Goal: Task Accomplishment & Management: Manage account settings

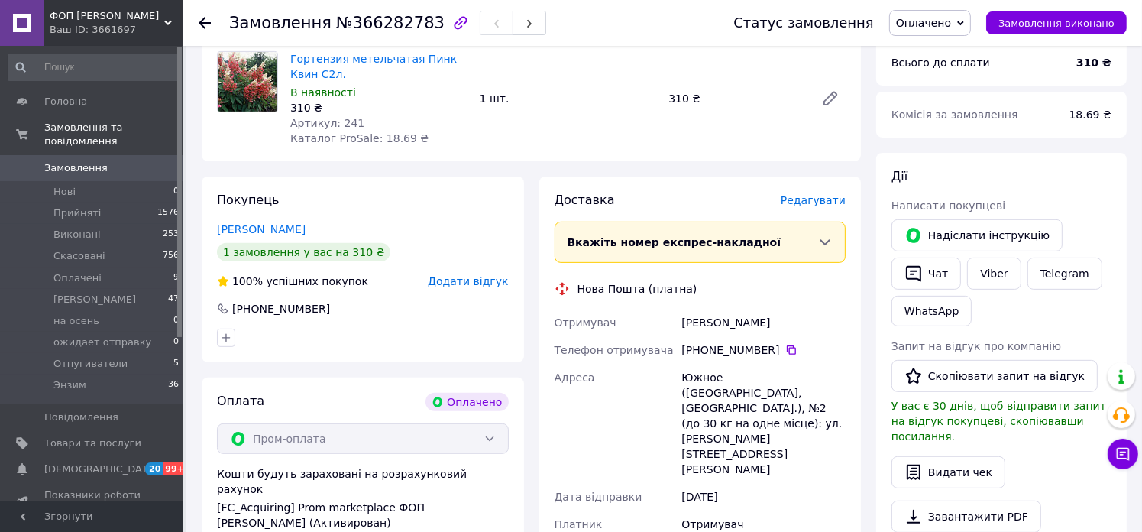
scroll to position [611, 0]
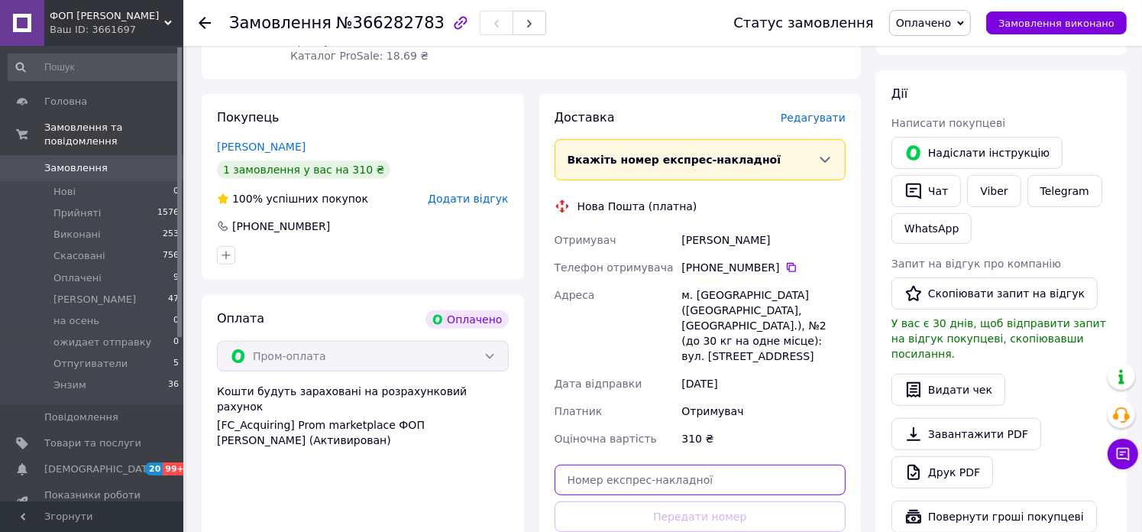
click at [653, 465] on input "text" at bounding box center [701, 480] width 292 height 31
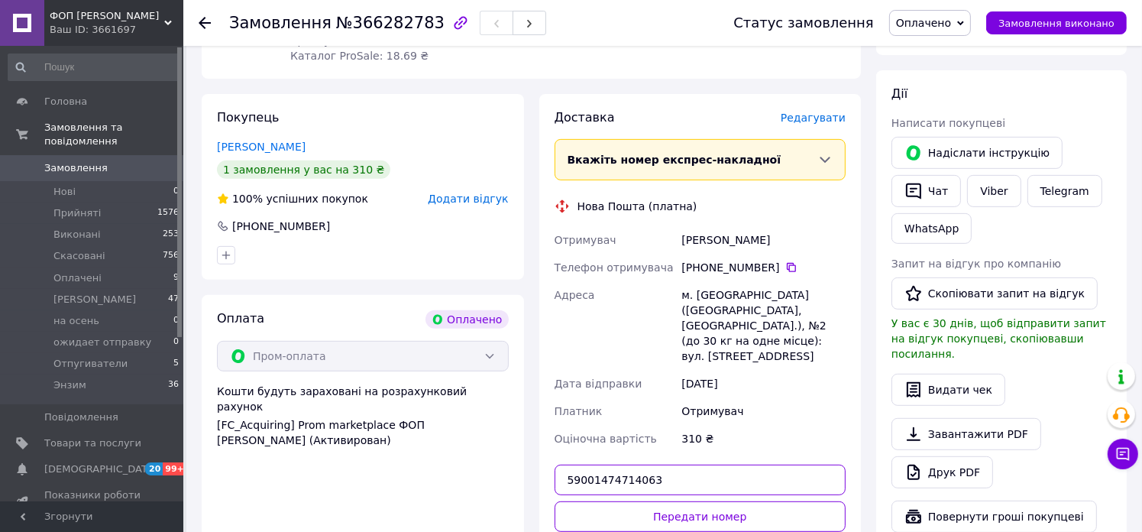
scroll to position [688, 0]
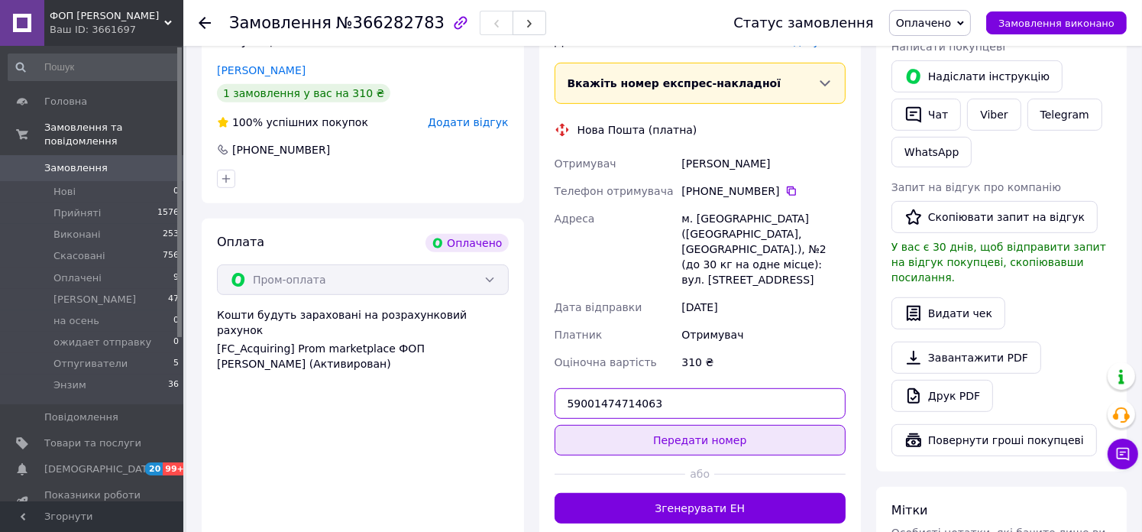
type input "59001474714063"
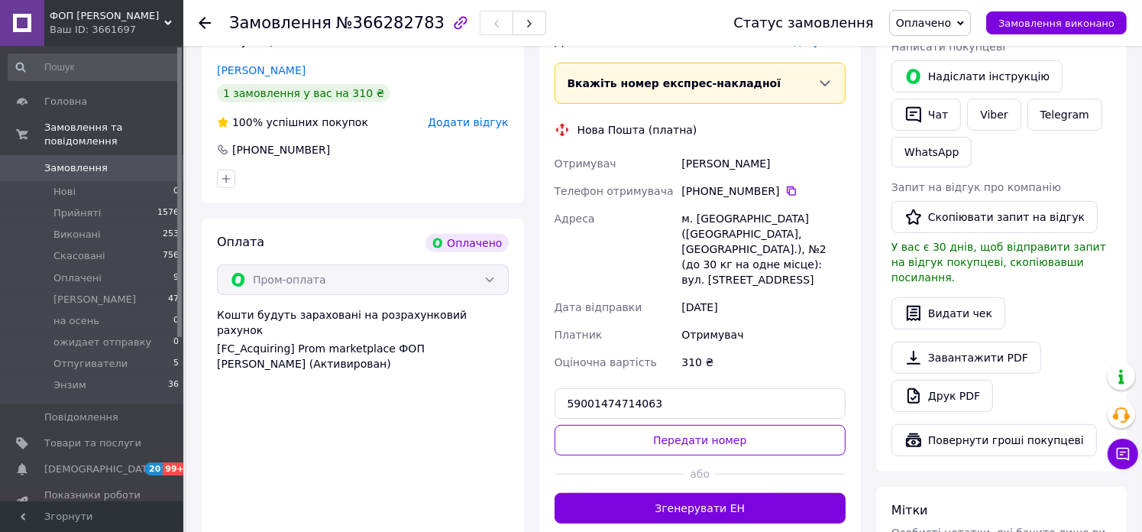
click at [691, 425] on button "Передати номер" at bounding box center [701, 440] width 292 height 31
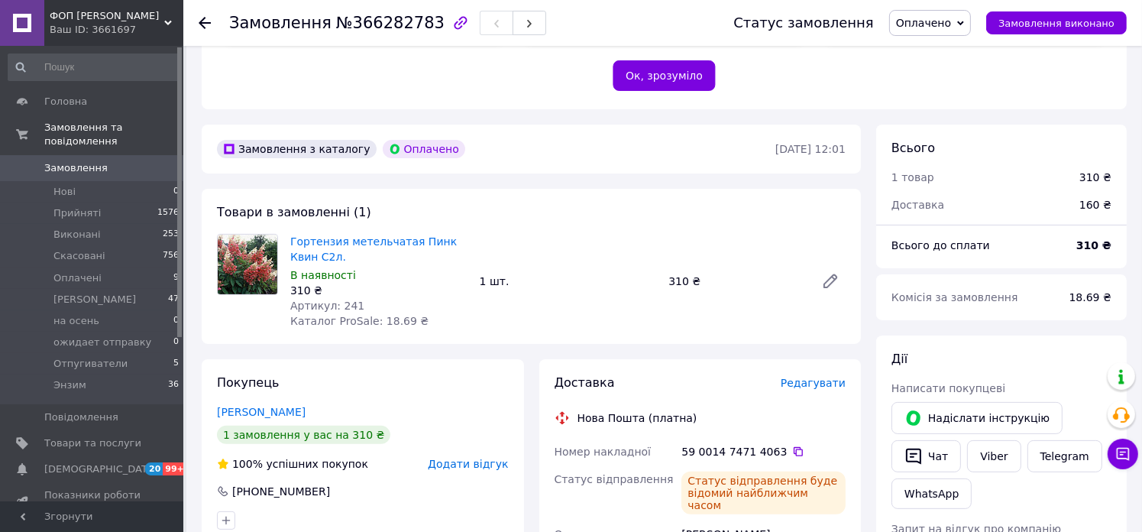
scroll to position [306, 0]
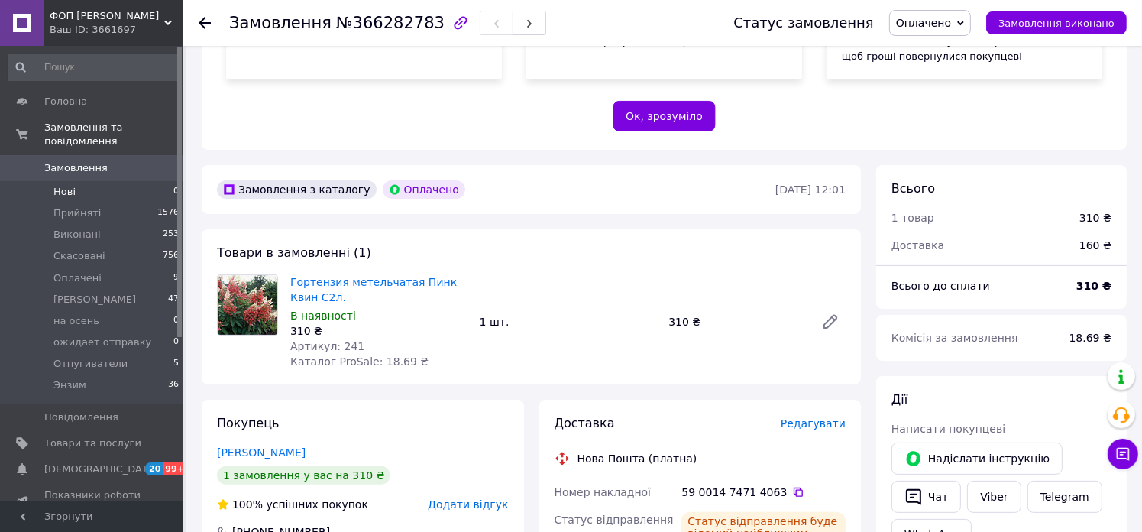
click at [70, 185] on span "Нові" at bounding box center [64, 192] width 22 height 14
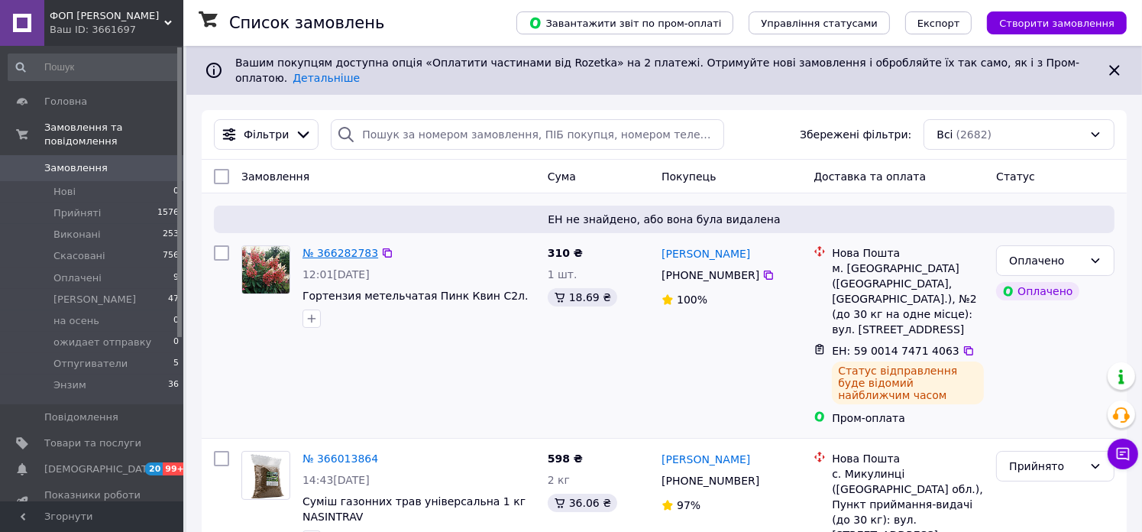
click at [324, 247] on link "№ 366282783" at bounding box center [341, 253] width 76 height 12
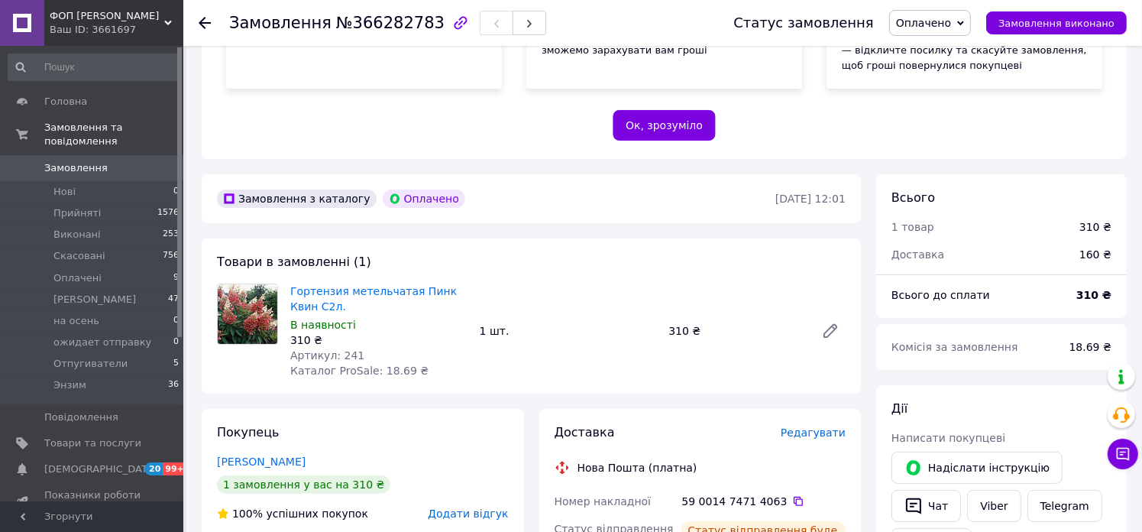
scroll to position [272, 0]
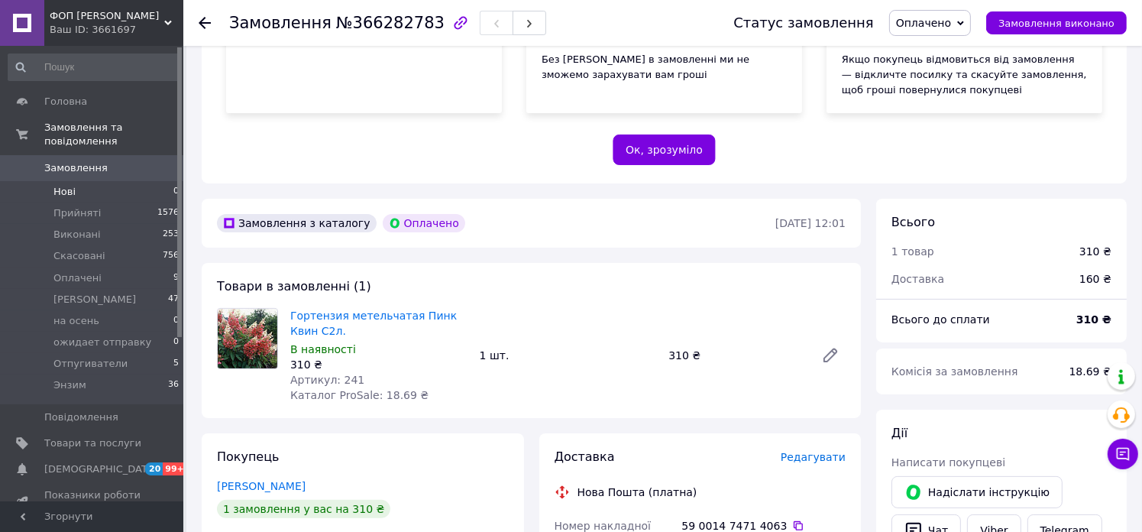
click at [53, 185] on span "Нові" at bounding box center [64, 192] width 22 height 14
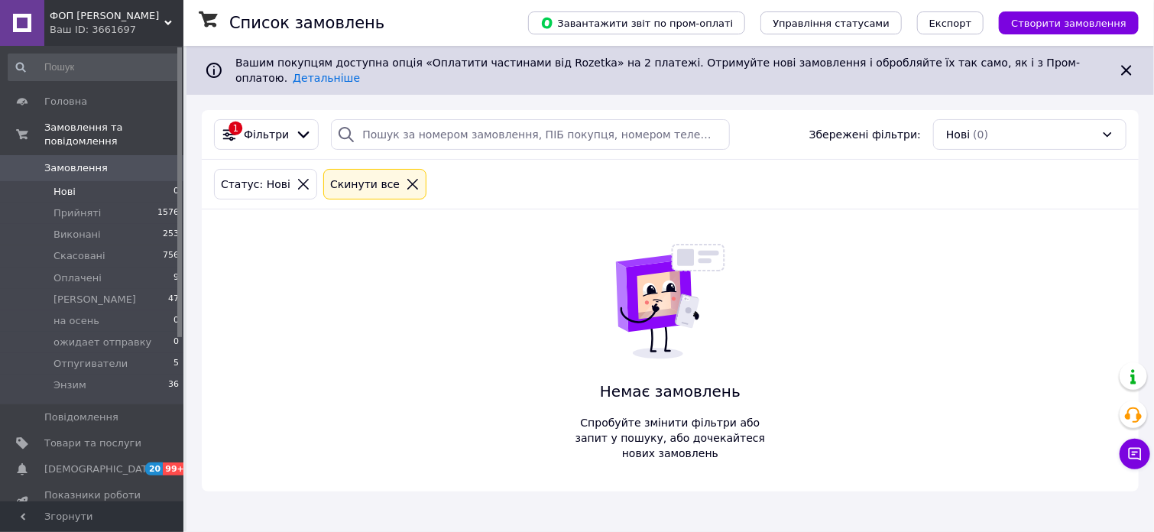
click at [67, 185] on li "Нові 0" at bounding box center [94, 191] width 188 height 21
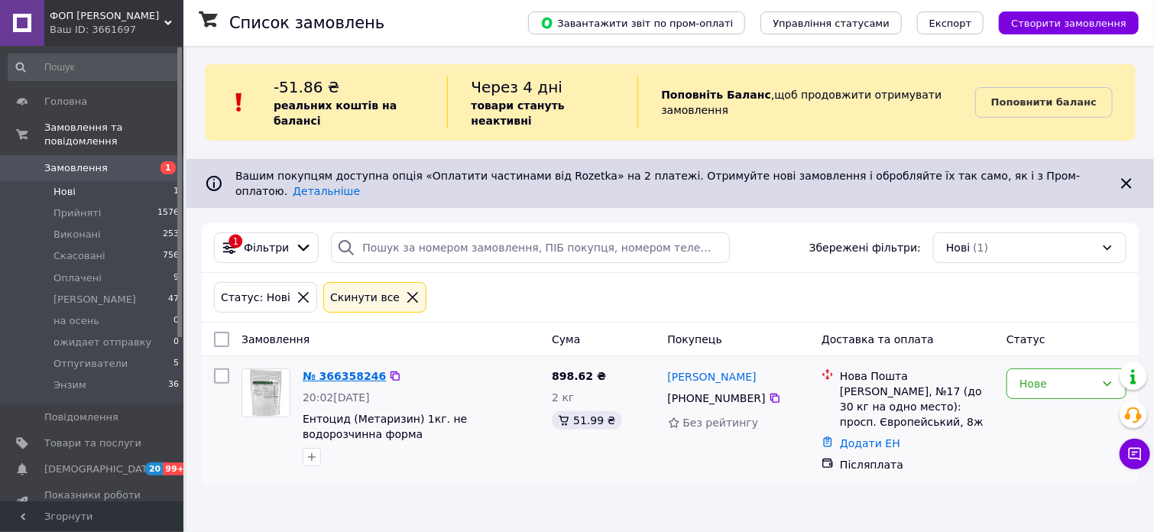
click at [328, 370] on link "№ 366358246" at bounding box center [344, 376] width 83 height 12
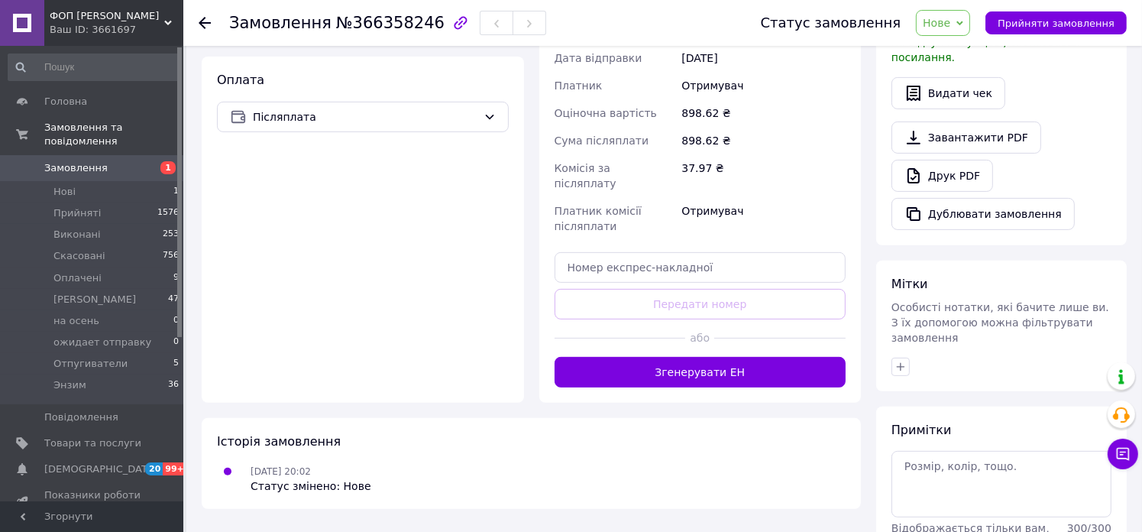
scroll to position [535, 0]
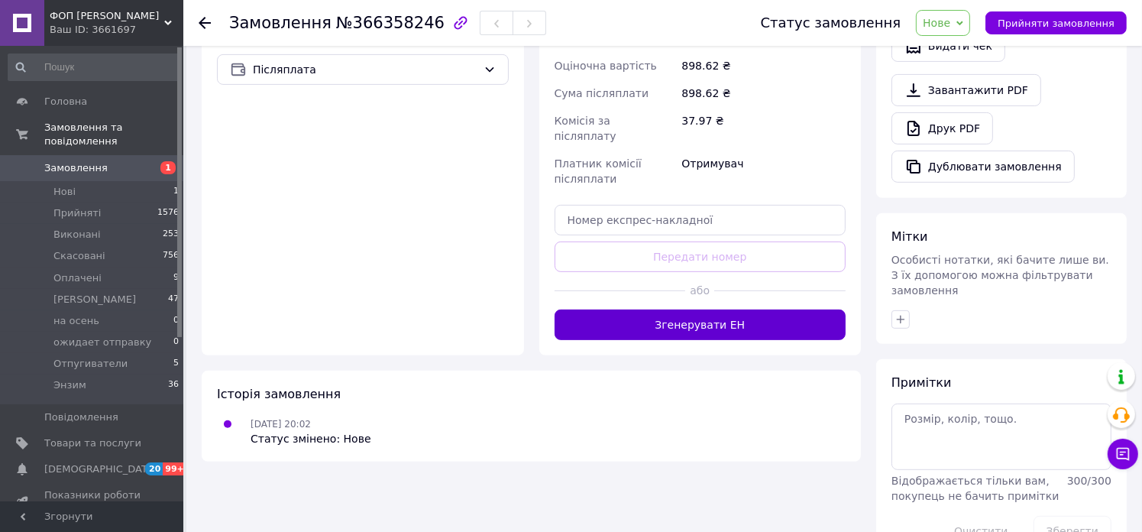
click at [720, 309] on button "Згенерувати ЕН" at bounding box center [701, 324] width 292 height 31
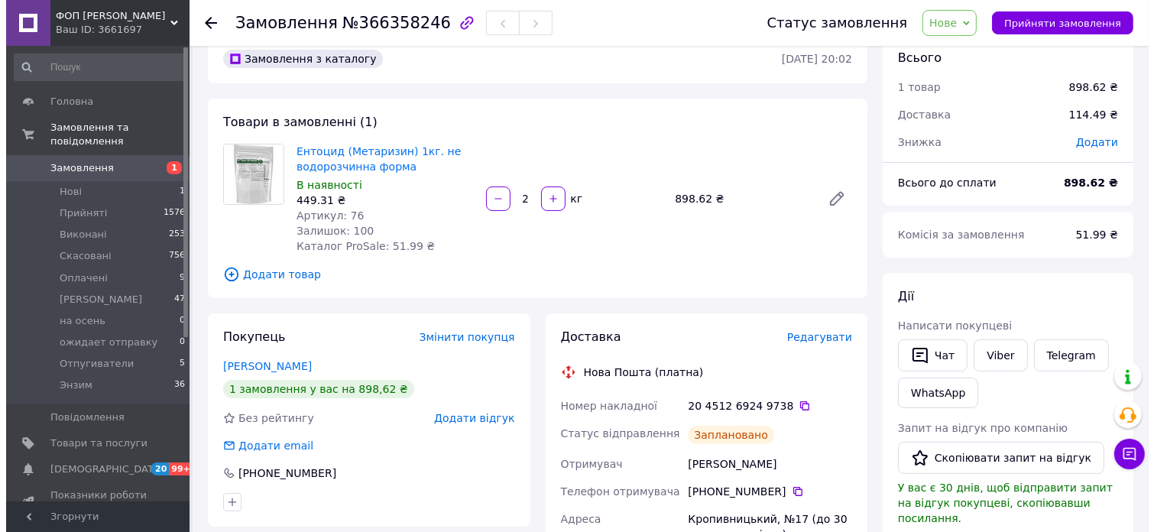
scroll to position [0, 0]
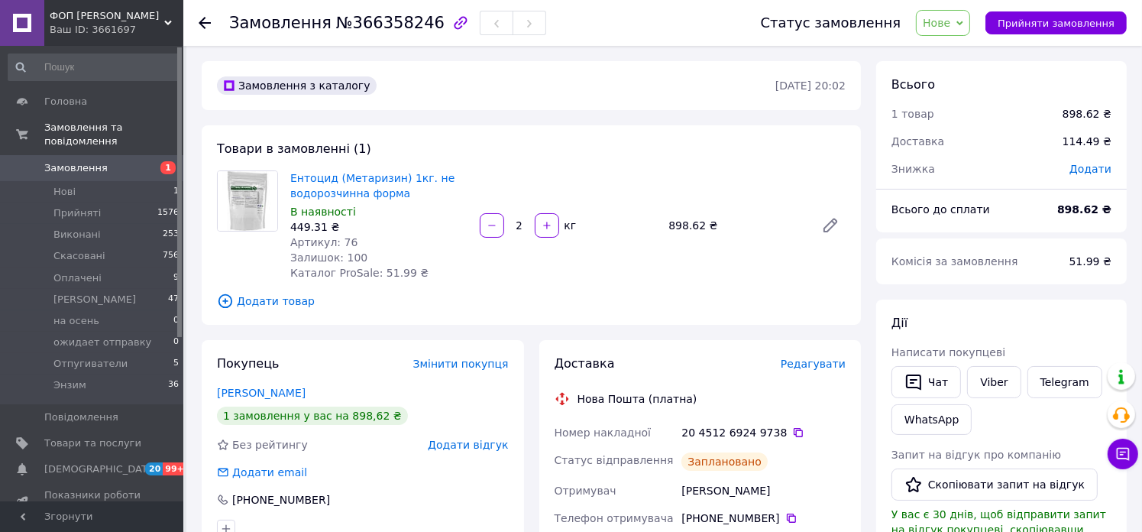
click at [963, 25] on icon at bounding box center [960, 23] width 7 height 7
click at [957, 52] on li "Прийнято" at bounding box center [973, 53] width 113 height 23
click at [86, 181] on li "Нові 1" at bounding box center [94, 191] width 188 height 21
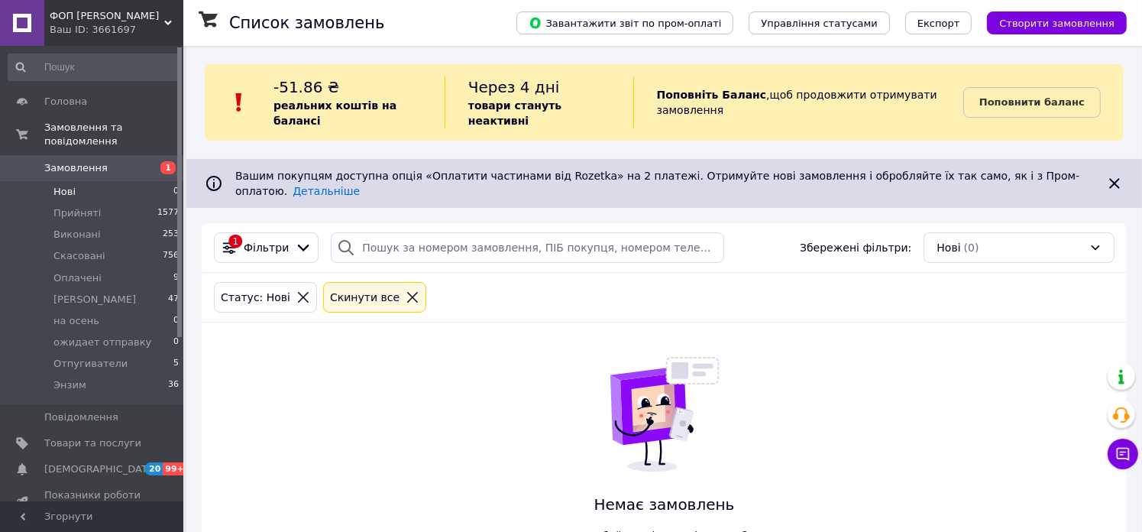
click at [63, 185] on span "Нові" at bounding box center [64, 192] width 22 height 14
click at [1025, 98] on b "Поповнити баланс" at bounding box center [1031, 101] width 105 height 11
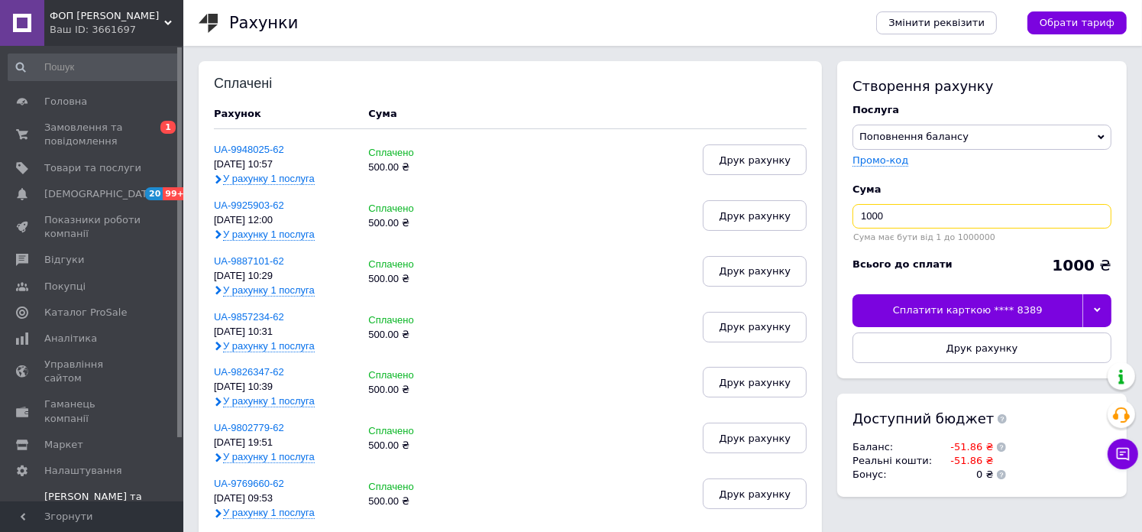
click at [888, 218] on input "1000" at bounding box center [982, 216] width 259 height 24
type input "1"
type input "500"
click at [1008, 345] on span "Друк рахунку" at bounding box center [983, 347] width 72 height 11
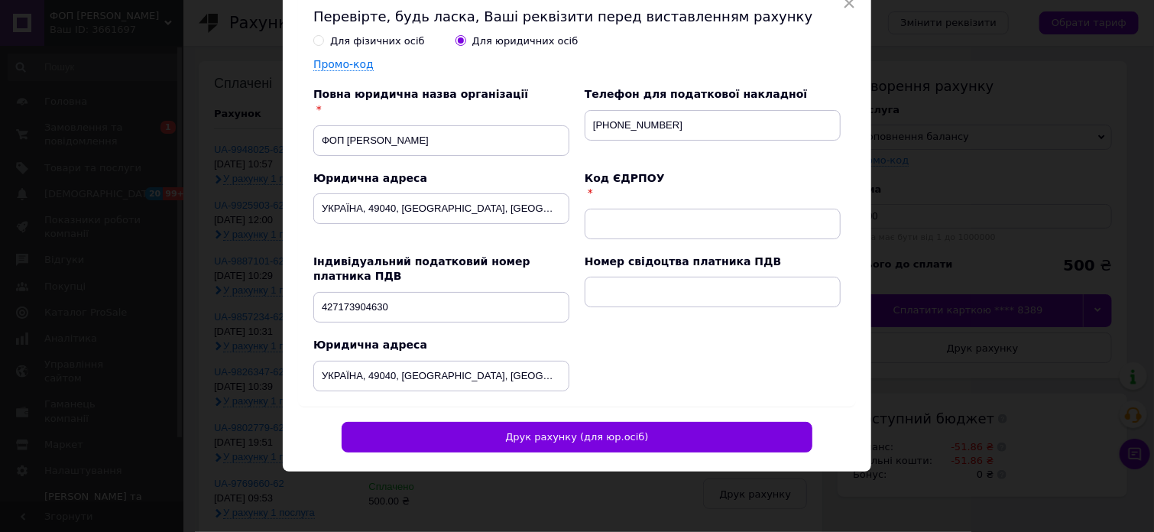
click at [1052, 93] on div "× Перевірте, будь ласка, Ваші реквізити перед виставленням рахунку Для фізичних…" at bounding box center [577, 266] width 1154 height 532
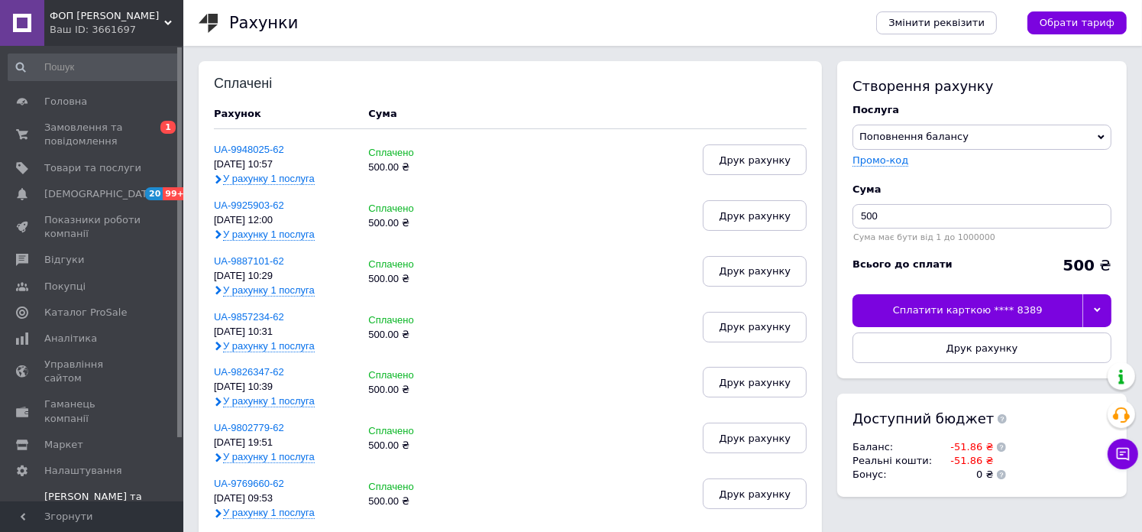
click at [969, 317] on div "Сплатити карткою **** 8389" at bounding box center [968, 310] width 230 height 32
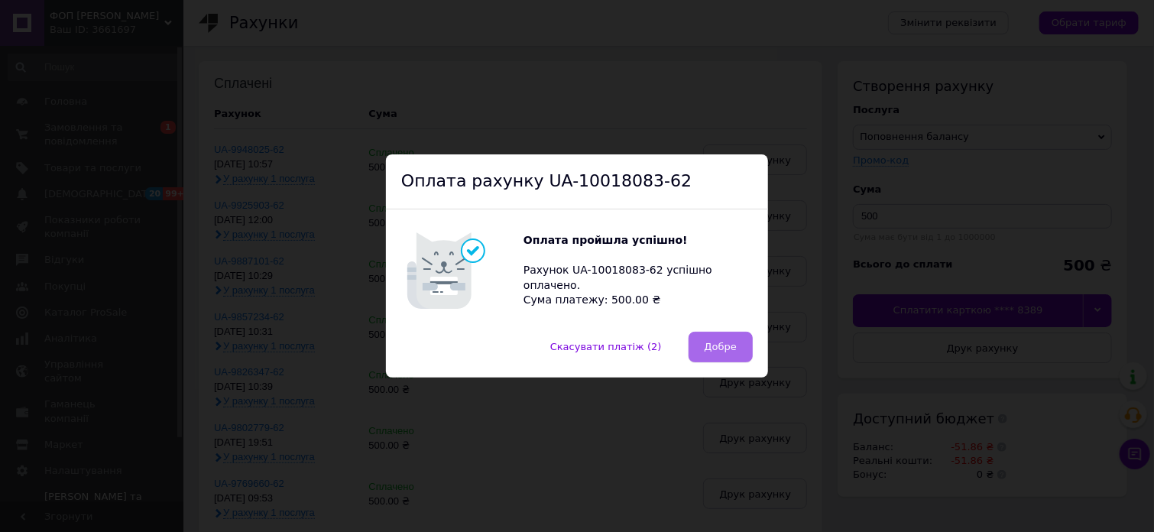
click at [730, 354] on button "Добре" at bounding box center [720, 347] width 64 height 31
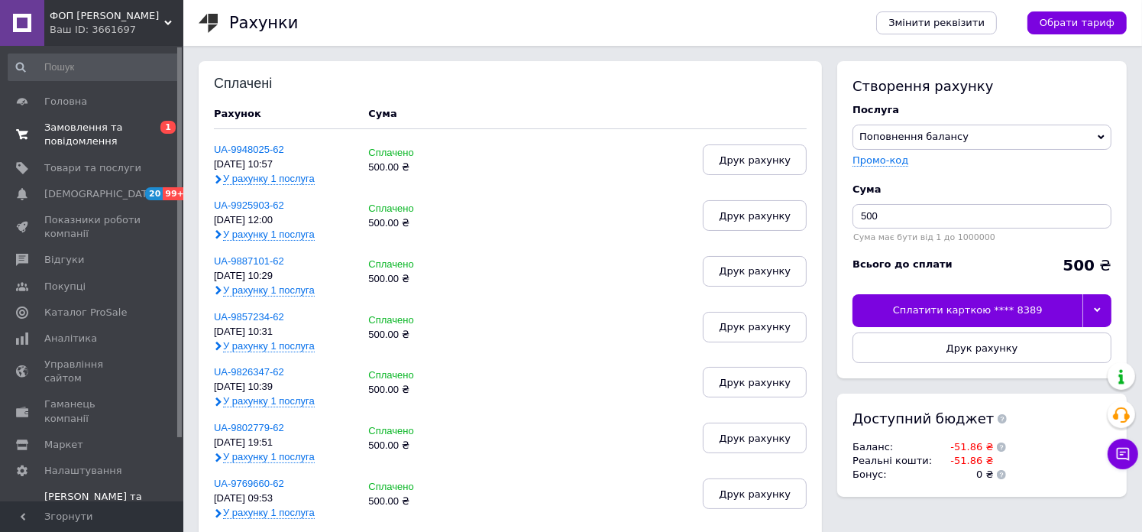
click at [82, 138] on span "Замовлення та повідомлення" at bounding box center [92, 135] width 97 height 28
